Goal: Transaction & Acquisition: Download file/media

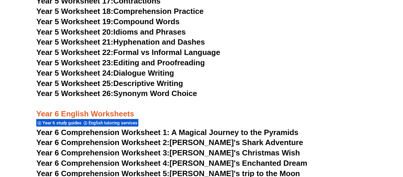
scroll to position [6169, 0]
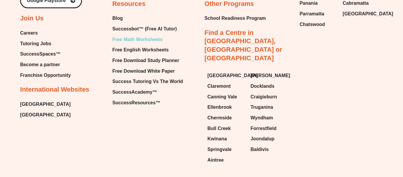
click at [140, 35] on span "Free Math Worksheets" at bounding box center [137, 39] width 50 height 9
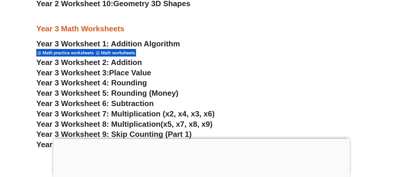
scroll to position [848, 0]
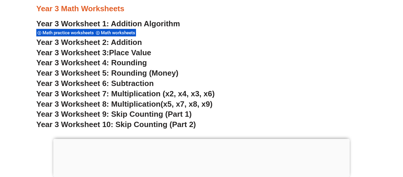
click at [138, 114] on span "Year 3 Worksheet 9: Skip Counting (Part 1)" at bounding box center [114, 114] width 156 height 9
click at [142, 123] on span "Year 3 Worksheet 10: Skip Counting (Part 2)" at bounding box center [116, 124] width 160 height 9
